Goal: Information Seeking & Learning: Learn about a topic

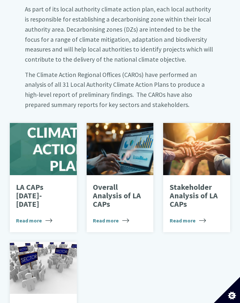
scroll to position [392, 0]
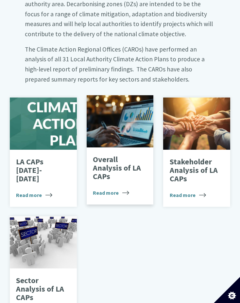
click at [104, 171] on p "Overall Analysis of LA CAPs" at bounding box center [117, 168] width 49 height 26
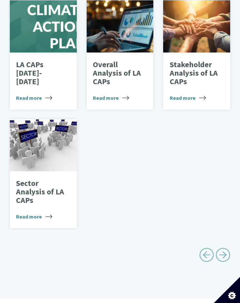
scroll to position [490, 0]
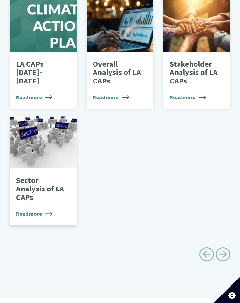
click at [23, 213] on span "Read more" at bounding box center [34, 214] width 36 height 8
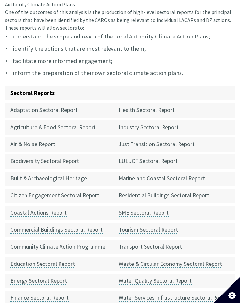
scroll to position [196, 0]
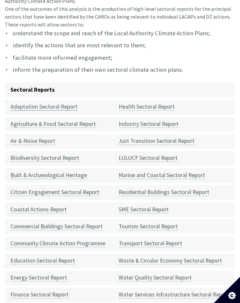
click at [51, 108] on link "Adaptation Sectoral Report" at bounding box center [43, 107] width 67 height 8
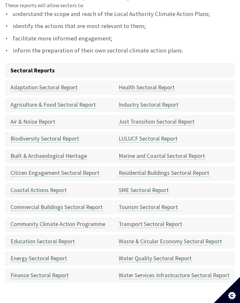
scroll to position [229, 0]
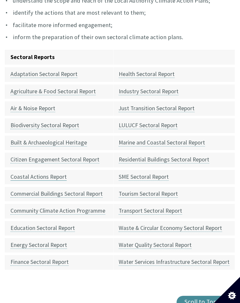
click at [50, 177] on link "Coastal Actions Report" at bounding box center [38, 177] width 56 height 8
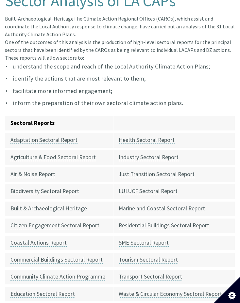
scroll to position [65, 0]
